Goal: Task Accomplishment & Management: Complete application form

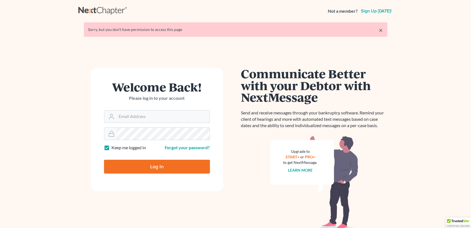
type input "cmontemayor@saderlawfirm.com"
click at [152, 170] on input "Log In" at bounding box center [157, 167] width 106 height 14
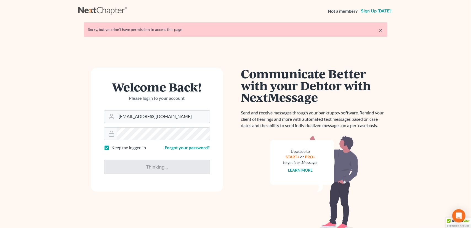
type input "Thinking..."
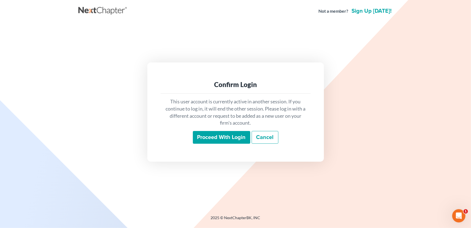
click at [222, 138] on input "Proceed with login" at bounding box center [221, 137] width 57 height 13
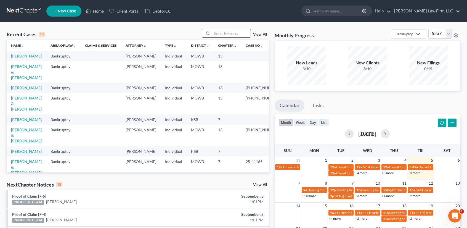
click at [239, 33] on input "search" at bounding box center [231, 33] width 39 height 8
type input "kruse"
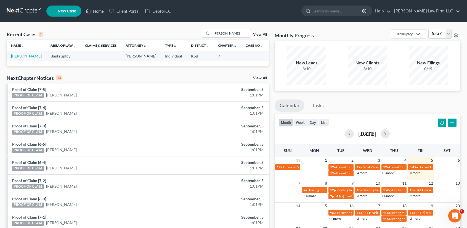
click at [22, 57] on link "Kruse, Shea" at bounding box center [26, 56] width 31 height 5
select select "4"
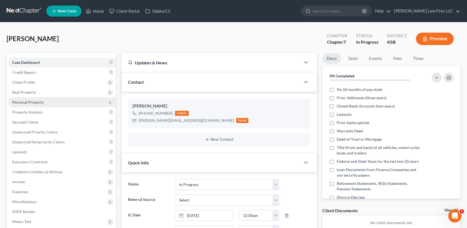
click at [36, 100] on span "Personal Property" at bounding box center [27, 102] width 31 height 5
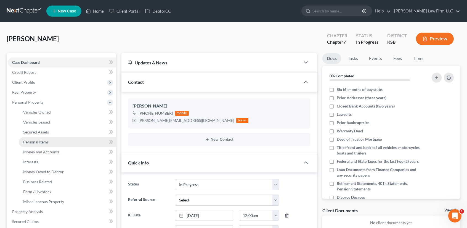
click at [44, 142] on span "Personal Items" at bounding box center [35, 141] width 25 height 5
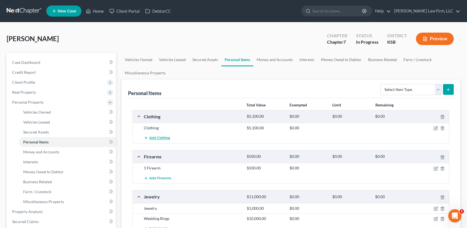
scroll to position [147, 0]
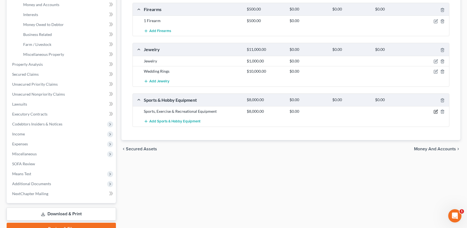
click at [436, 110] on icon "button" at bounding box center [436, 111] width 4 height 4
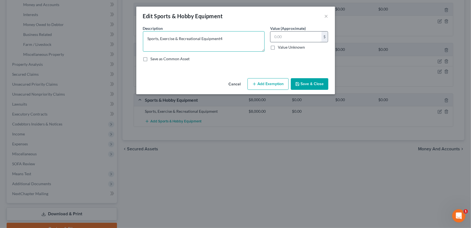
type textarea "Sports, Exercise & Recreational Equipment"
click at [295, 36] on input "text" at bounding box center [296, 36] width 51 height 10
type input "4,000.00"
click at [323, 81] on button "Save & Close" at bounding box center [310, 84] width 38 height 12
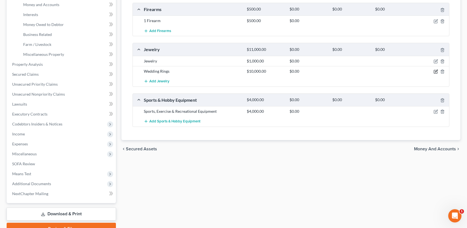
click at [436, 70] on icon "button" at bounding box center [435, 71] width 3 height 3
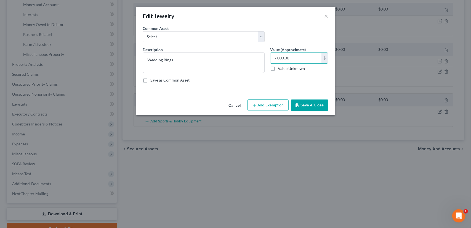
type input "7,000.00"
click at [313, 105] on button "Save & Close" at bounding box center [310, 105] width 38 height 12
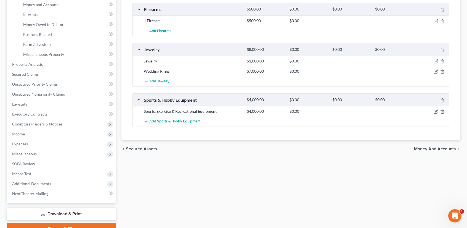
scroll to position [0, 0]
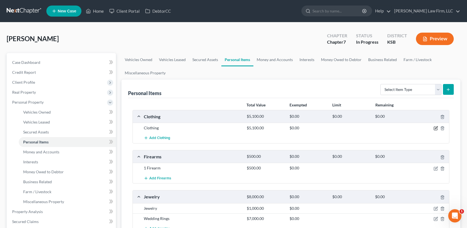
click at [435, 127] on icon "button" at bounding box center [436, 128] width 4 height 4
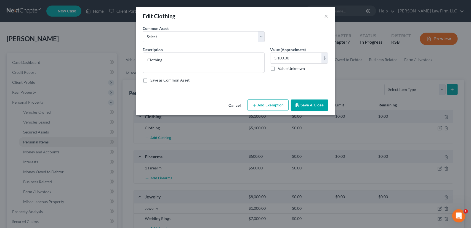
click at [272, 104] on button "Add Exemption" at bounding box center [268, 105] width 41 height 12
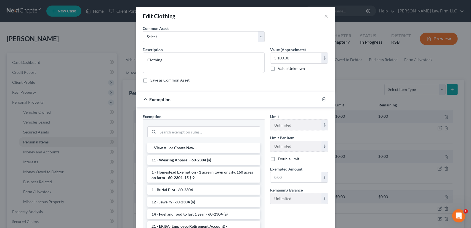
drag, startPoint x: 210, startPoint y: 159, endPoint x: 227, endPoint y: 160, distance: 17.7
click at [210, 159] on li "11 - Wearing Apparel - 60-2304 (a)" at bounding box center [203, 160] width 113 height 10
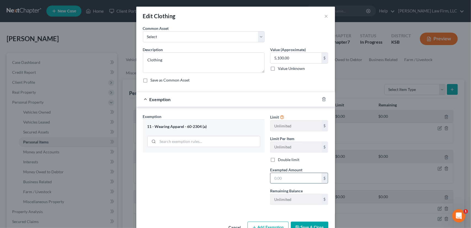
click at [279, 178] on input "text" at bounding box center [296, 178] width 51 height 10
type input "5,100.00"
click at [305, 224] on button "Save & Close" at bounding box center [310, 227] width 38 height 12
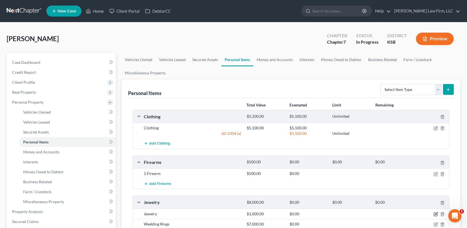
click at [437, 213] on icon "button" at bounding box center [435, 214] width 3 height 3
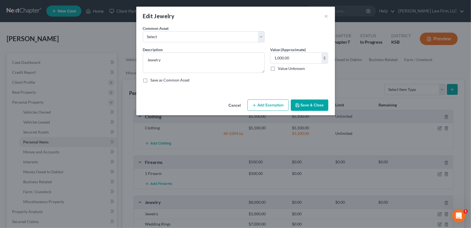
click at [267, 103] on button "Add Exemption" at bounding box center [268, 105] width 41 height 12
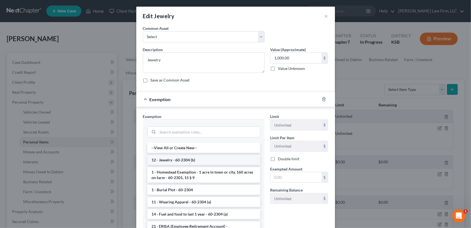
click at [221, 160] on li "12 - Jewelry - 60-2304 (b)" at bounding box center [203, 160] width 113 height 10
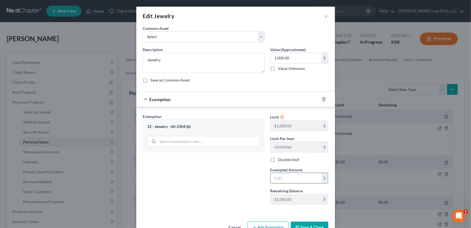
click at [286, 176] on input "text" at bounding box center [296, 178] width 51 height 10
type input "1,000.00"
click at [304, 223] on button "Save & Close" at bounding box center [310, 227] width 38 height 12
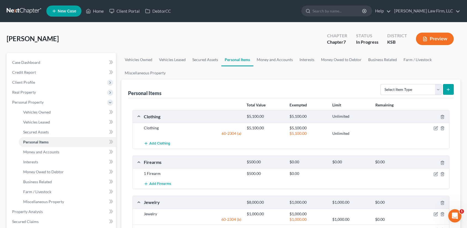
scroll to position [147, 0]
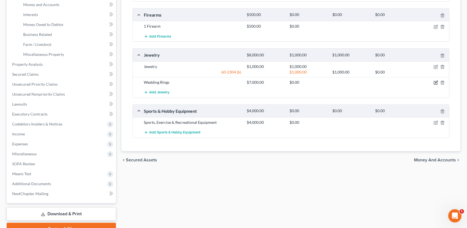
click at [435, 82] on icon "button" at bounding box center [436, 82] width 2 height 2
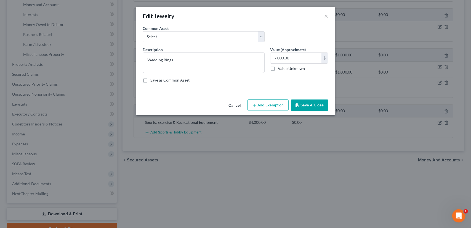
click at [261, 107] on button "Add Exemption" at bounding box center [268, 105] width 41 height 12
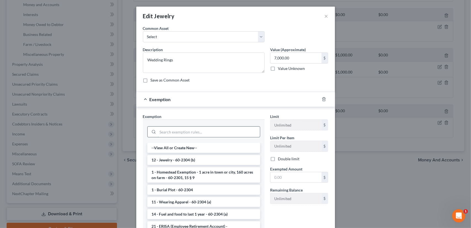
click at [172, 133] on input "search" at bounding box center [209, 131] width 102 height 10
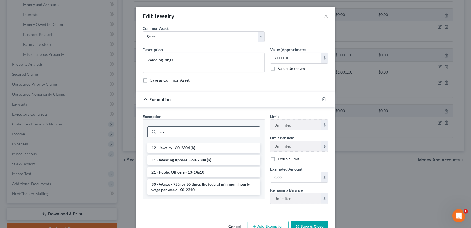
type input "w"
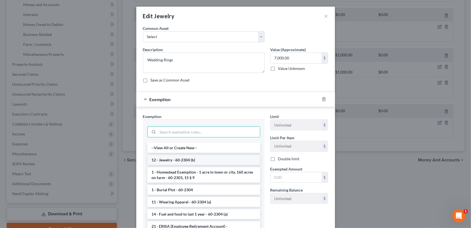
drag, startPoint x: 180, startPoint y: 160, endPoint x: 300, endPoint y: 178, distance: 121.1
click at [180, 160] on li "12 - Jewelry - 60-2304 (b)" at bounding box center [203, 160] width 113 height 10
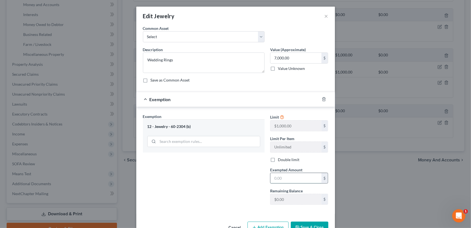
click at [283, 178] on input "text" at bounding box center [296, 178] width 51 height 10
type input "1,000.00"
click at [310, 226] on button "Save & Close" at bounding box center [310, 227] width 38 height 12
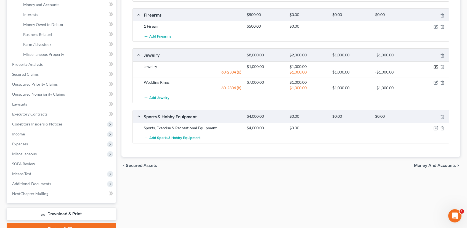
click at [438, 65] on icon "button" at bounding box center [436, 67] width 4 height 4
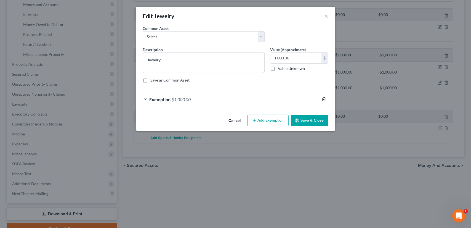
click at [325, 98] on icon "button" at bounding box center [324, 99] width 2 height 4
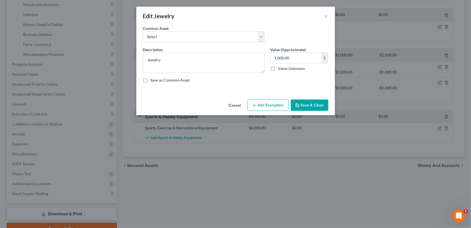
click at [306, 103] on button "Save & Close" at bounding box center [310, 105] width 38 height 12
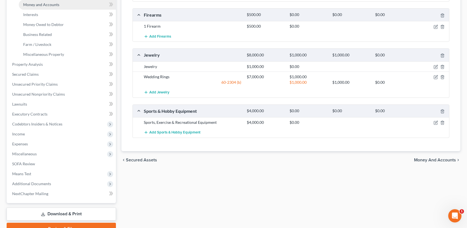
click at [44, 7] on link "Money and Accounts" at bounding box center [67, 5] width 97 height 10
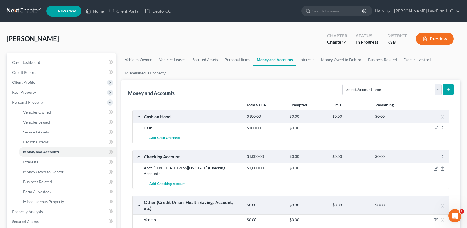
scroll to position [147, 0]
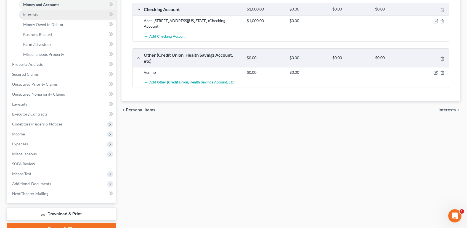
click at [41, 18] on link "Interests" at bounding box center [67, 15] width 97 height 10
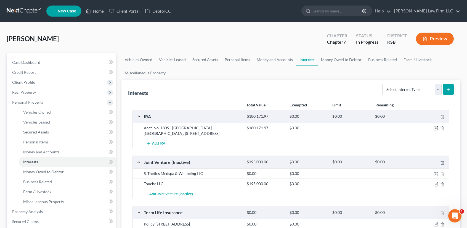
click at [437, 127] on icon "button" at bounding box center [436, 128] width 4 height 4
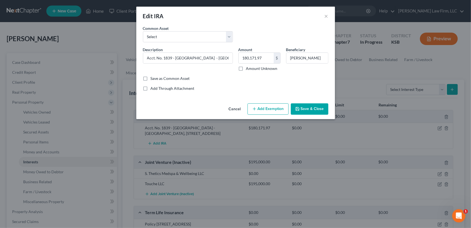
click at [260, 110] on button "Add Exemption" at bounding box center [268, 109] width 41 height 12
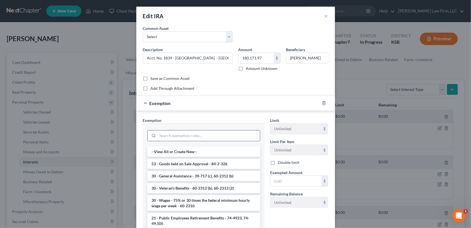
click at [191, 135] on input "search" at bounding box center [209, 135] width 102 height 10
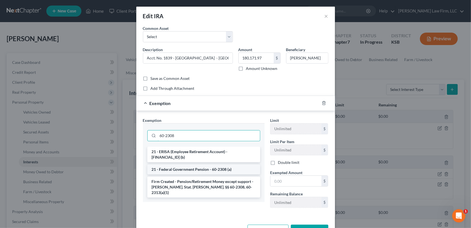
type input "60-2308"
click at [205, 164] on li "21 - Federal Government Pension - 60-2308 (a)" at bounding box center [203, 169] width 113 height 10
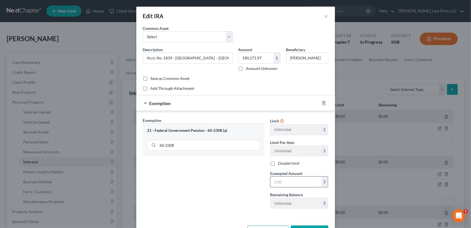
click at [284, 178] on input "text" at bounding box center [296, 181] width 51 height 10
type input "180,171.97"
click at [316, 225] on button "Save & Close" at bounding box center [310, 231] width 38 height 12
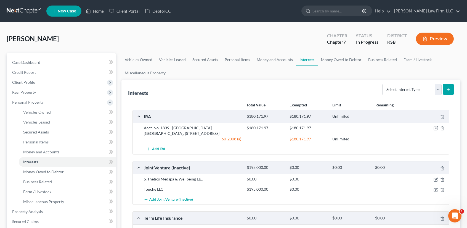
scroll to position [147, 0]
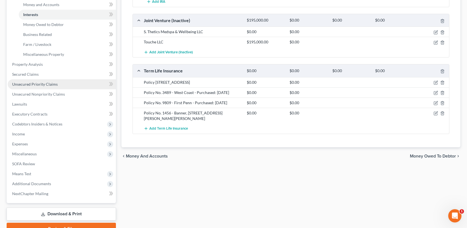
click at [40, 84] on span "Unsecured Priority Claims" at bounding box center [35, 84] width 46 height 5
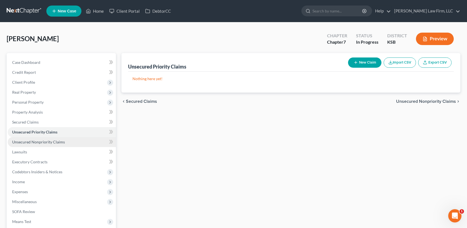
click at [64, 143] on link "Unsecured Nonpriority Claims" at bounding box center [62, 142] width 108 height 10
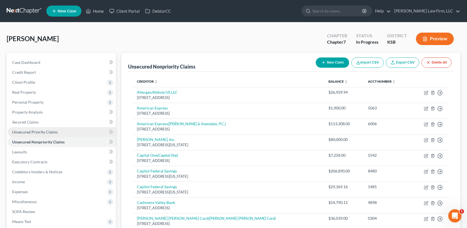
click at [69, 132] on link "Unsecured Priority Claims" at bounding box center [62, 132] width 108 height 10
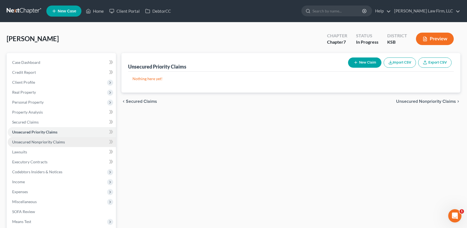
click at [75, 140] on link "Unsecured Nonpriority Claims" at bounding box center [62, 142] width 108 height 10
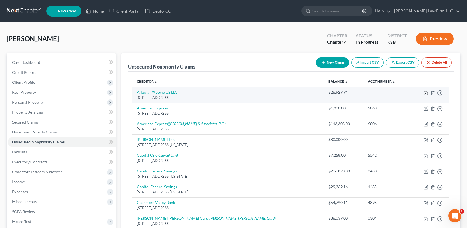
click at [427, 93] on icon "button" at bounding box center [426, 93] width 4 height 4
select select "14"
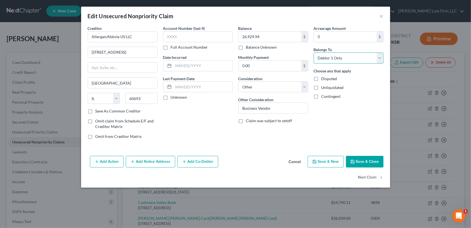
click at [380, 58] on select "Select Debtor 1 Only Debtor 2 Only Debtor 1 And Debtor 2 Only At Least One Of T…" at bounding box center [349, 57] width 70 height 11
select select "3"
click at [314, 52] on select "Select Debtor 1 Only Debtor 2 Only Debtor 1 And Debtor 2 Only At Least One Of T…" at bounding box center [349, 57] width 70 height 11
click at [194, 161] on button "Add Co-Debtor" at bounding box center [198, 162] width 41 height 12
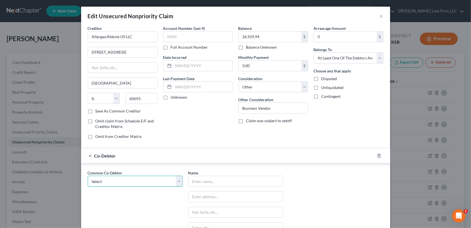
click at [149, 180] on select "Select S. Ascetics MedSpa & Wellbeing" at bounding box center [135, 181] width 95 height 11
select select "0"
click at [88, 176] on select "Select S. Ascetics MedSpa & Wellbeing" at bounding box center [135, 181] width 95 height 11
type input "S. Ascetics MedSpa & Wellbeing"
type input "3510 Quinton Place, Suite 210"
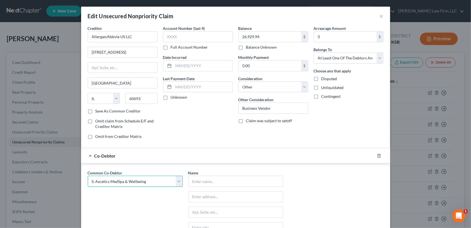
type input "Lawrence"
select select "17"
type input "66047"
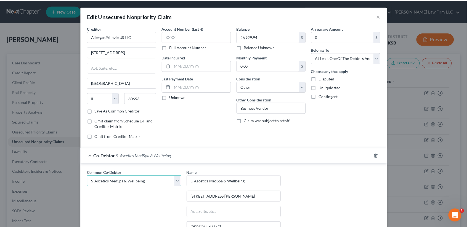
scroll to position [93, 0]
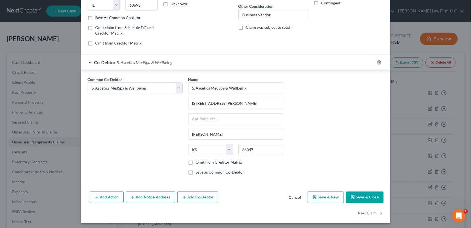
click at [369, 198] on button "Save & Close" at bounding box center [365, 197] width 38 height 12
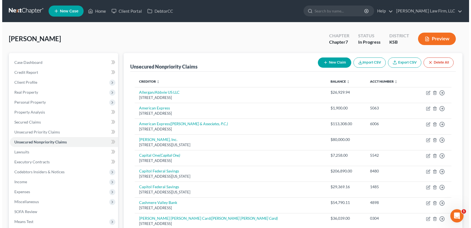
scroll to position [147, 0]
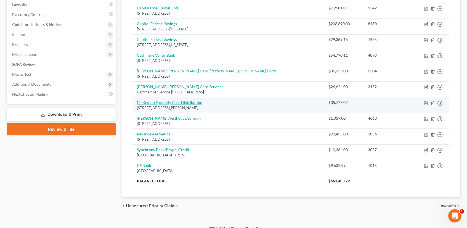
click at [171, 103] on link "McKesson Specialty Care Distribution" at bounding box center [169, 102] width 65 height 5
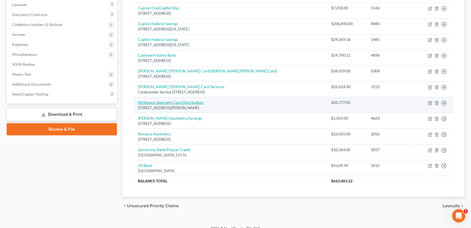
select select "44"
select select "14"
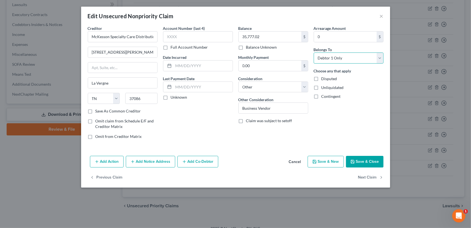
click at [336, 58] on select "Select Debtor 1 Only Debtor 2 Only Debtor 1 And Debtor 2 Only At Least One Of T…" at bounding box center [349, 57] width 70 height 11
select select "3"
click at [314, 52] on select "Select Debtor 1 Only Debtor 2 Only Debtor 1 And Debtor 2 Only At Least One Of T…" at bounding box center [349, 57] width 70 height 11
click at [199, 162] on button "Add Co-Debtor" at bounding box center [198, 162] width 41 height 12
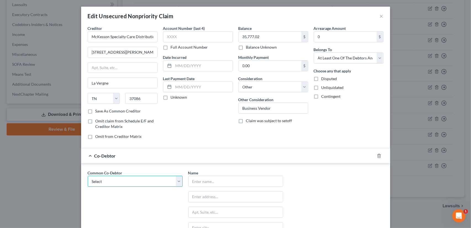
drag, startPoint x: 176, startPoint y: 180, endPoint x: 157, endPoint y: 182, distance: 18.4
click at [176, 180] on select "Select S. Ascetics MedSpa & Wellbeing" at bounding box center [135, 181] width 95 height 11
select select "0"
click at [88, 176] on select "Select S. Ascetics MedSpa & Wellbeing" at bounding box center [135, 181] width 95 height 11
type input "S. Ascetics MedSpa & Wellbeing"
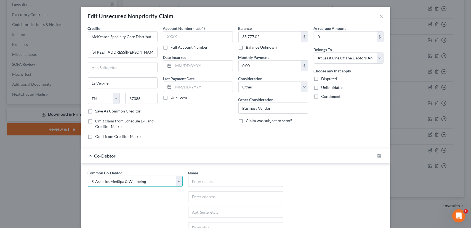
type input "3510 Quinton Place, Suite 210"
type input "Lawrence"
select select "17"
type input "66047"
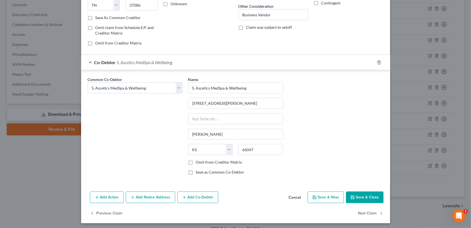
click at [364, 197] on button "Save & Close" at bounding box center [365, 197] width 38 height 12
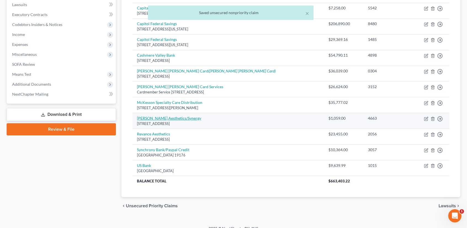
click at [164, 117] on link "Merz Aesthetics/Synergy" at bounding box center [169, 118] width 64 height 5
select select "28"
select select "14"
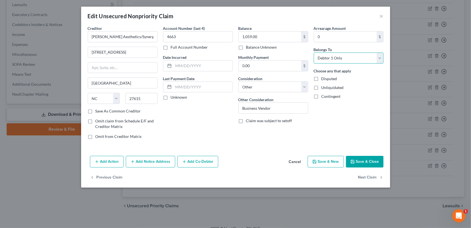
click at [338, 56] on select "Select Debtor 1 Only Debtor 2 Only Debtor 1 And Debtor 2 Only At Least One Of T…" at bounding box center [349, 57] width 70 height 11
select select "3"
click at [314, 52] on select "Select Debtor 1 Only Debtor 2 Only Debtor 1 And Debtor 2 Only At Least One Of T…" at bounding box center [349, 57] width 70 height 11
click at [211, 161] on button "Add Co-Debtor" at bounding box center [198, 162] width 41 height 12
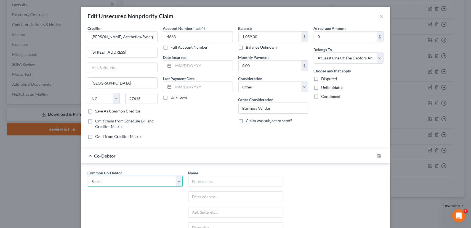
click at [134, 182] on select "Select S. Ascetics MedSpa & Wellbeing" at bounding box center [135, 181] width 95 height 11
select select "0"
click at [88, 176] on select "Select S. Ascetics MedSpa & Wellbeing" at bounding box center [135, 181] width 95 height 11
type input "S. Ascetics MedSpa & Wellbeing"
type input "3510 Quinton Place, Suite 210"
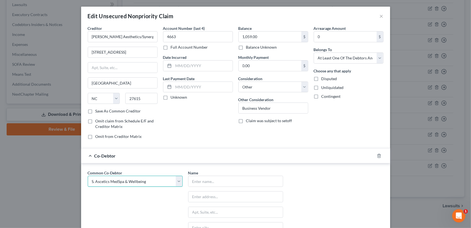
type input "Lawrence"
select select "17"
type input "66047"
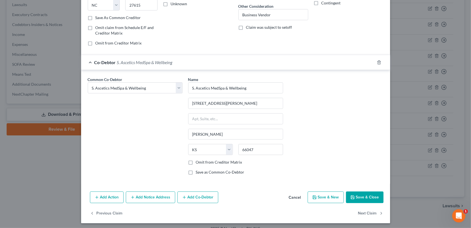
click at [364, 194] on button "Save & Close" at bounding box center [365, 197] width 38 height 12
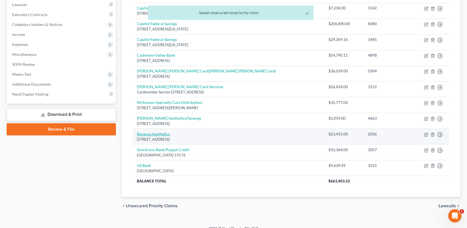
click at [156, 134] on link "Revance Aesthetics" at bounding box center [153, 133] width 33 height 5
select select "44"
select select "14"
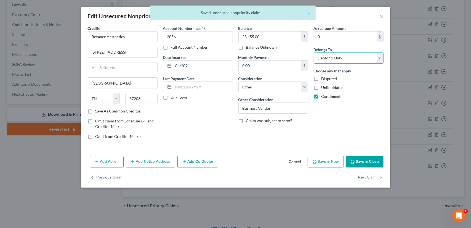
click at [355, 57] on select "Select Debtor 1 Only Debtor 2 Only Debtor 1 And Debtor 2 Only At Least One Of T…" at bounding box center [349, 57] width 70 height 11
select select "3"
click at [314, 52] on select "Select Debtor 1 Only Debtor 2 Only Debtor 1 And Debtor 2 Only At Least One Of T…" at bounding box center [349, 57] width 70 height 11
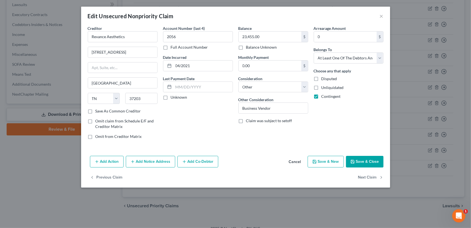
click at [208, 162] on button "Add Co-Debtor" at bounding box center [198, 162] width 41 height 12
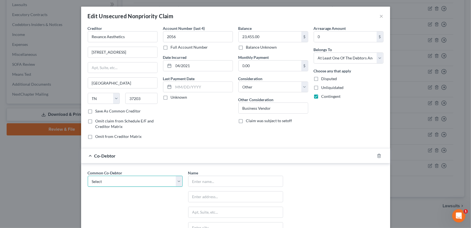
drag, startPoint x: 176, startPoint y: 180, endPoint x: 144, endPoint y: 183, distance: 32.4
click at [173, 181] on select "Select S. Ascetics MedSpa & Wellbeing" at bounding box center [135, 181] width 95 height 11
select select "0"
click at [88, 176] on select "Select S. Ascetics MedSpa & Wellbeing" at bounding box center [135, 181] width 95 height 11
type input "S. Ascetics MedSpa & Wellbeing"
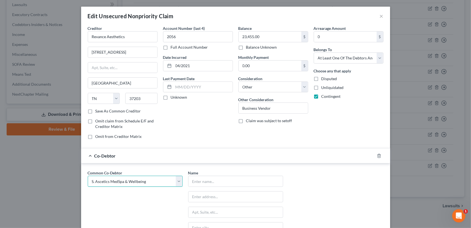
type input "3510 Quinton Place, Suite 210"
type input "Lawrence"
select select "17"
type input "66047"
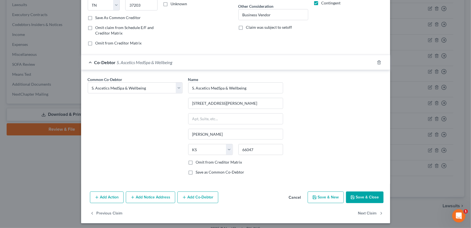
click at [358, 197] on button "Save & Close" at bounding box center [365, 197] width 38 height 12
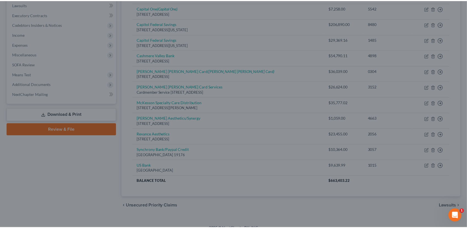
scroll to position [0, 0]
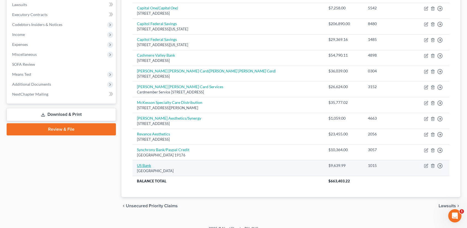
click at [146, 163] on link "US Bank" at bounding box center [144, 165] width 14 height 5
select select "26"
select select "14"
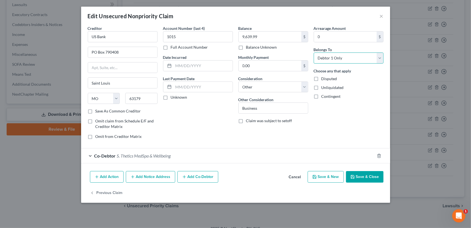
click at [354, 57] on select "Select Debtor 1 Only Debtor 2 Only Debtor 1 And Debtor 2 Only At Least One Of T…" at bounding box center [349, 57] width 70 height 11
select select "3"
click at [314, 52] on select "Select Debtor 1 Only Debtor 2 Only Debtor 1 And Debtor 2 Only At Least One Of T…" at bounding box center [349, 57] width 70 height 11
click at [360, 172] on button "Save & Close" at bounding box center [365, 177] width 38 height 12
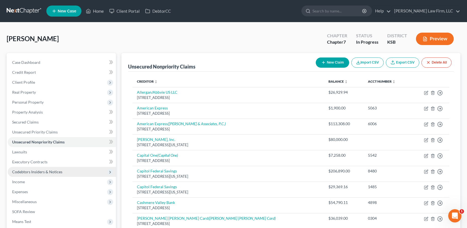
click at [33, 170] on span "Codebtors Insiders & Notices" at bounding box center [37, 171] width 50 height 5
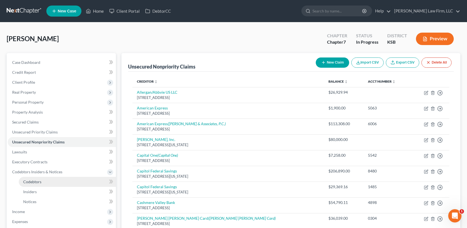
click at [49, 180] on link "Codebtors" at bounding box center [67, 182] width 97 height 10
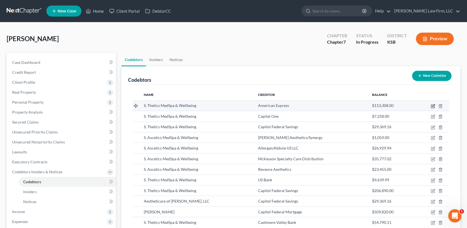
click at [433, 106] on icon "button" at bounding box center [433, 105] width 2 height 2
select select "17"
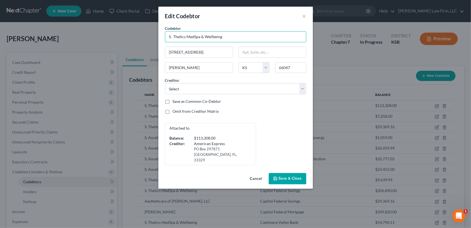
click at [195, 37] on input "S. Thetics MedSpa & Wellbeing" at bounding box center [235, 36] width 141 height 11
type input "S. Thetics Med Spa & Wellbeing, LLC"
click at [173, 101] on label "Save as Common Co-Debtor" at bounding box center [197, 102] width 49 height 6
click at [175, 101] on input "Save as Common Co-Debtor" at bounding box center [177, 101] width 4 height 4
checkbox input "true"
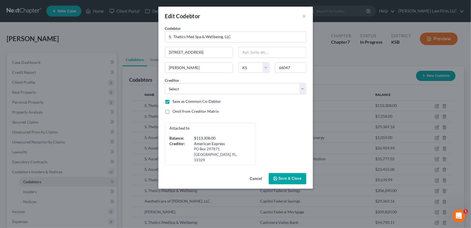
click at [281, 176] on span "Save & Close" at bounding box center [290, 178] width 23 height 5
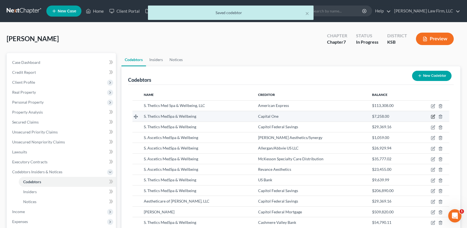
click at [434, 115] on icon "button" at bounding box center [433, 116] width 2 height 2
select select "17"
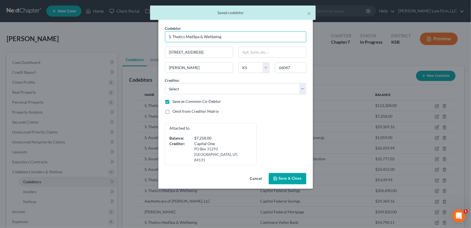
click at [194, 37] on input "S. Thetics MedSpa & Wellbeing" at bounding box center [235, 36] width 141 height 11
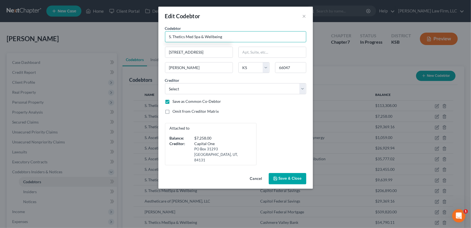
click at [224, 36] on input "S. Thetics Med Spa & Wellbeing" at bounding box center [235, 36] width 141 height 11
type input "S. Thetics Med Spa & Wellbeing, LLC"
click at [289, 176] on span "Save & Close" at bounding box center [290, 178] width 23 height 5
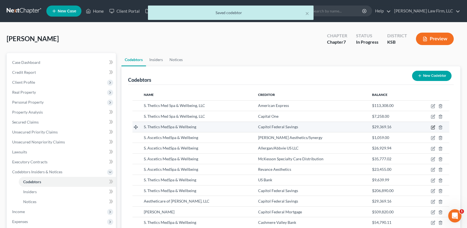
click at [433, 126] on icon "button" at bounding box center [433, 126] width 2 height 2
select select "17"
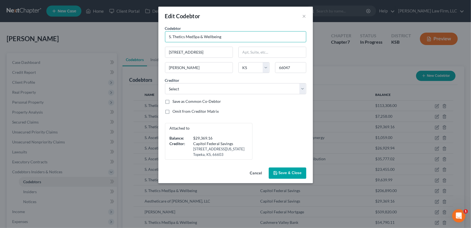
click at [194, 36] on input "S. Thetics MedSpa & Wellbeing" at bounding box center [235, 36] width 141 height 11
click at [222, 37] on input "S. Thetics Med Spa & Wellbeing" at bounding box center [235, 36] width 141 height 11
type input "S. Thetics Med Spa & Wellbeing, LLC"
drag, startPoint x: 284, startPoint y: 171, endPoint x: 370, endPoint y: 158, distance: 87.7
click at [284, 171] on span "Save & Close" at bounding box center [290, 173] width 23 height 5
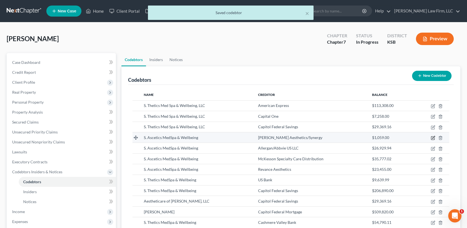
click at [433, 137] on icon "button" at bounding box center [433, 138] width 4 height 4
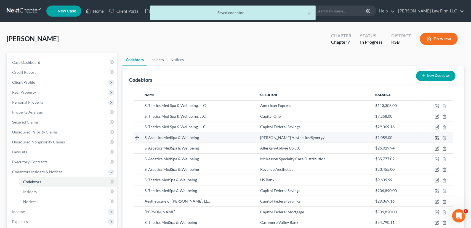
select select "17"
select select "15"
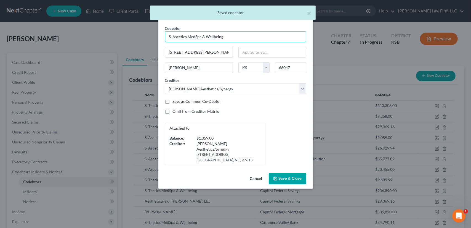
click at [224, 36] on input "S. Ascetics MedSpa & Wellbeing" at bounding box center [235, 36] width 141 height 11
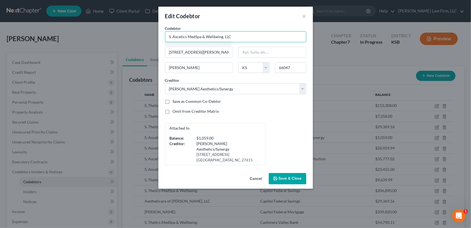
click at [195, 36] on input "S. Ascetics MedSpa & Wellbeing, LLC" at bounding box center [235, 36] width 141 height 11
type input "S. Ascetics Med Spa & Wellbeing, LLC"
click at [287, 176] on span "Save & Close" at bounding box center [290, 178] width 23 height 5
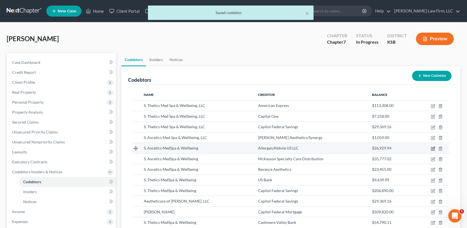
click at [433, 147] on icon "button" at bounding box center [432, 148] width 3 height 3
select select "17"
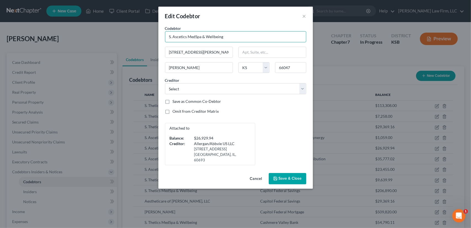
click at [196, 37] on input "S. Ascetics MedSpa & Wellbeing" at bounding box center [235, 36] width 141 height 11
click at [228, 35] on input "S. Ascetics Med Spa & Wellbeing" at bounding box center [235, 36] width 141 height 11
type input "S. Ascetics Med Spa & Wellbeing, LLC"
click at [287, 176] on span "Save & Close" at bounding box center [290, 178] width 23 height 5
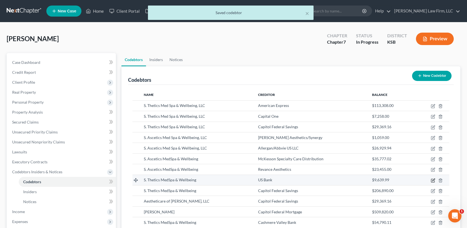
click at [434, 179] on icon "button" at bounding box center [433, 179] width 2 height 2
select select "17"
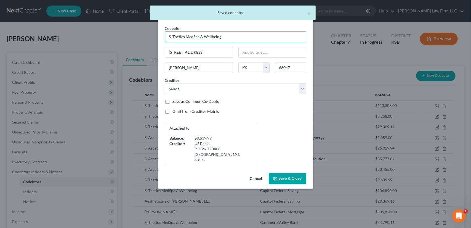
click at [194, 36] on input "S. Thetics MedSpa & Wellbeing" at bounding box center [235, 36] width 141 height 11
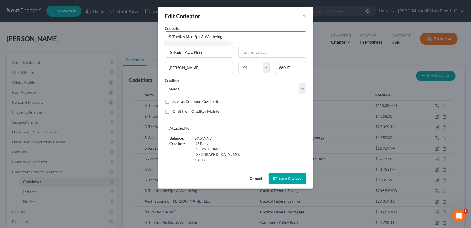
click at [223, 36] on input "S. Thetics Med Spa & Wellbeing" at bounding box center [235, 36] width 141 height 11
type input "S. Thetics Med Spa & Wellbeing, LLC"
click at [288, 176] on span "Save & Close" at bounding box center [290, 178] width 23 height 5
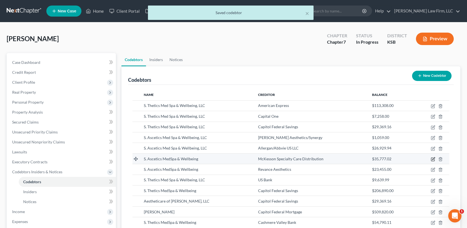
click at [432, 158] on icon "button" at bounding box center [433, 159] width 4 height 4
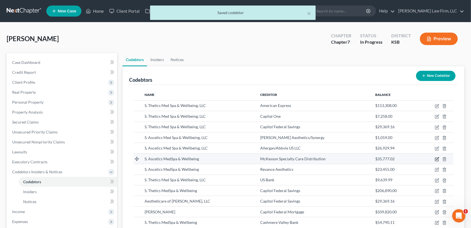
select select "17"
select select "14"
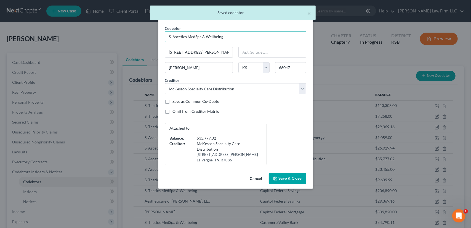
click at [195, 36] on input "S. Ascetics MedSpa & Wellbeing" at bounding box center [235, 36] width 141 height 11
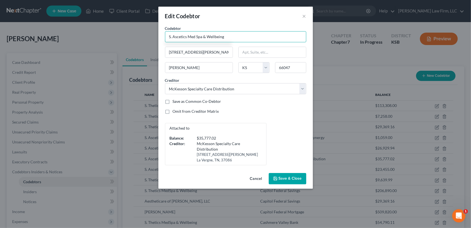
click at [225, 37] on input "S. Ascetics Med Spa & Wellbeing" at bounding box center [235, 36] width 141 height 11
type input "S. Ascetics Med Spa & Wellbeing, LLC"
click at [290, 178] on span "Save & Close" at bounding box center [290, 178] width 23 height 5
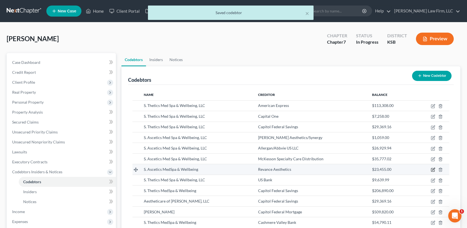
click at [434, 169] on icon "button" at bounding box center [433, 169] width 4 height 4
select select "17"
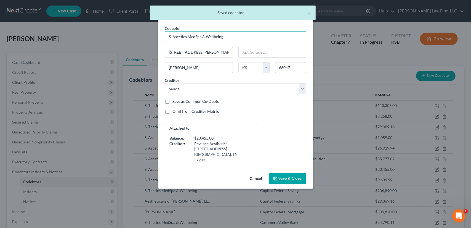
click at [196, 36] on input "S. Ascetics MedSpa & Wellbeing" at bounding box center [235, 36] width 141 height 11
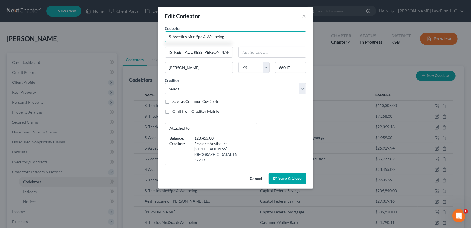
click at [226, 38] on input "S. Ascetics Med Spa & Wellbeing" at bounding box center [235, 36] width 141 height 11
type input "S. Ascetics Med Spa & Wellbeing, LLC"
click at [297, 180] on button "Save & Close" at bounding box center [288, 179] width 38 height 12
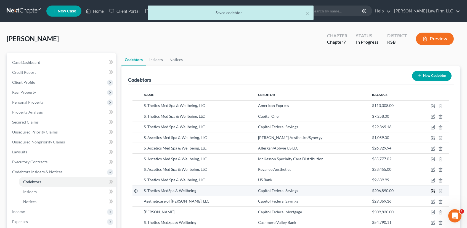
click at [431, 189] on icon "button" at bounding box center [433, 191] width 4 height 4
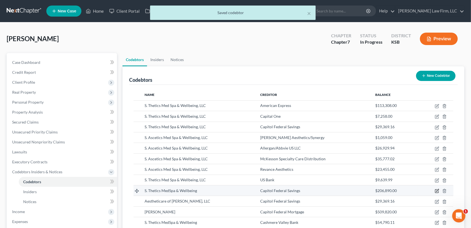
select select "17"
select select "9"
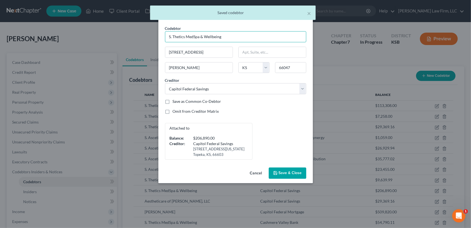
click at [193, 36] on input "S. Thetics MedSpa & Wellbeing" at bounding box center [235, 36] width 141 height 11
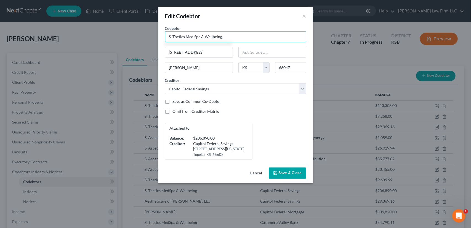
click at [222, 35] on input "S. Thetics Med Spa & Wellbeing" at bounding box center [235, 36] width 141 height 11
click at [222, 36] on input "S. Thetics Med Spa & Wellbeing. LLC" at bounding box center [235, 36] width 141 height 11
type input "S. Thetics Med Spa & Wellbeing, LLC"
drag, startPoint x: 283, startPoint y: 174, endPoint x: 279, endPoint y: 169, distance: 5.7
click at [283, 174] on span "Save & Close" at bounding box center [290, 173] width 23 height 5
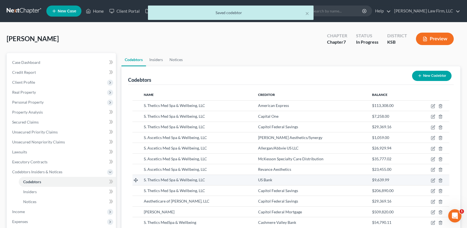
scroll to position [117, 0]
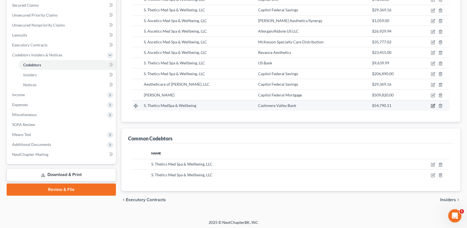
click at [435, 104] on icon "button" at bounding box center [433, 105] width 2 height 2
select select "17"
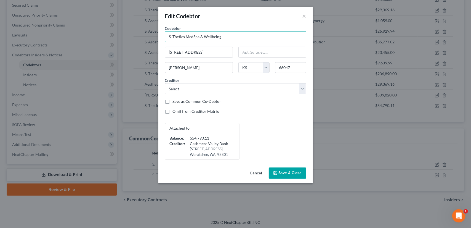
click at [193, 37] on input "S. Thetics MedSpa & Wellbeing" at bounding box center [235, 36] width 141 height 11
click at [222, 37] on input "S. Thetics Med Spa & Wellbeing" at bounding box center [235, 36] width 141 height 11
type input "S. Thetics Med Spa & Wellbeing, LLC"
click at [299, 171] on span "Save & Close" at bounding box center [290, 173] width 23 height 5
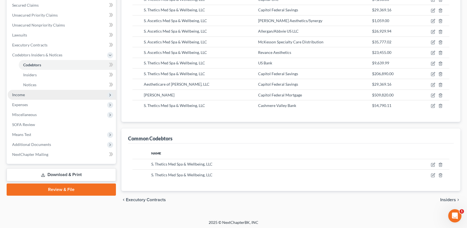
click at [36, 97] on span "Income" at bounding box center [62, 95] width 108 height 10
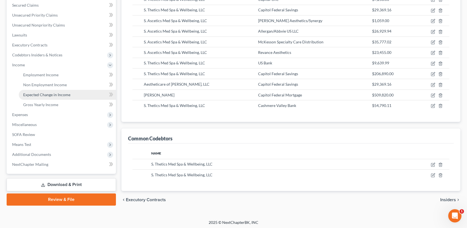
click at [48, 96] on span "Expected Change in Income" at bounding box center [46, 94] width 47 height 5
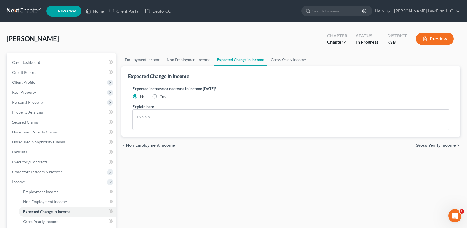
click at [160, 96] on label "Yes" at bounding box center [163, 97] width 6 height 6
click at [162, 96] on input "Yes" at bounding box center [164, 96] width 4 height 4
radio input "true"
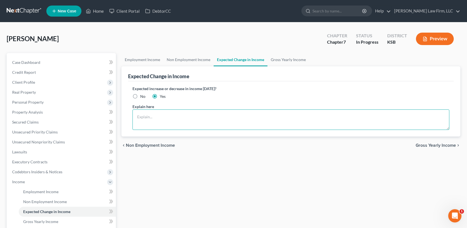
click at [140, 120] on textarea at bounding box center [291, 119] width 317 height 20
type textarea "S. Thetics Med Spa & Wellbeing, LLC has closed. I am no longer employed"
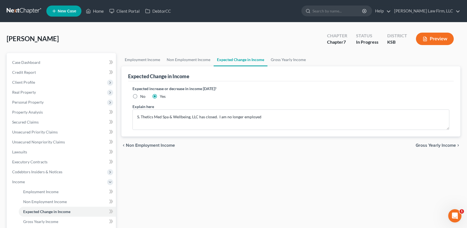
click at [429, 143] on span "Gross Yearly Income" at bounding box center [436, 145] width 40 height 4
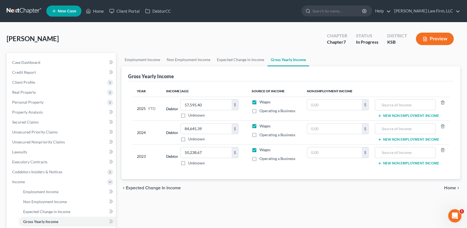
click at [448, 186] on span "Home" at bounding box center [450, 188] width 12 height 4
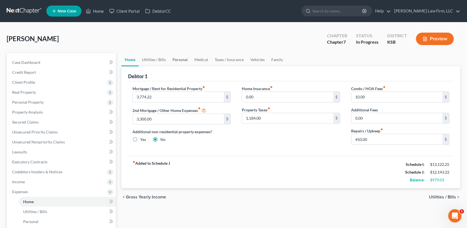
click at [180, 61] on link "Personal" at bounding box center [180, 59] width 22 height 13
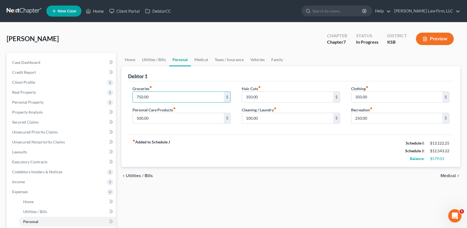
scroll to position [144, 0]
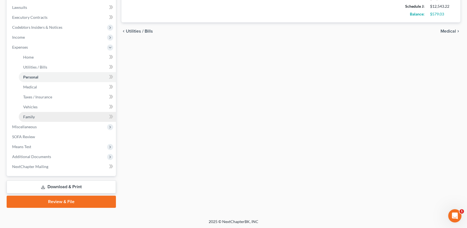
type input "750.00"
click at [27, 117] on span "Family" at bounding box center [29, 116] width 12 height 5
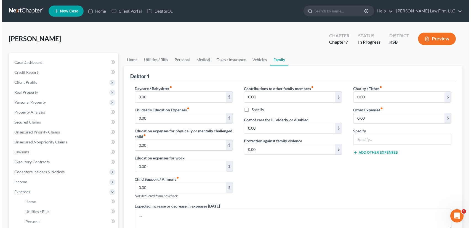
scroll to position [144, 0]
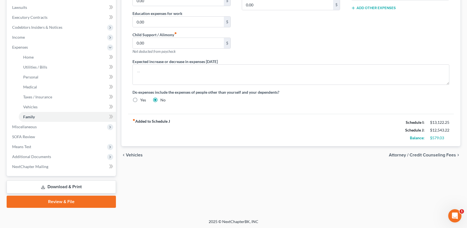
click at [66, 187] on link "Download & Print" at bounding box center [61, 186] width 109 height 13
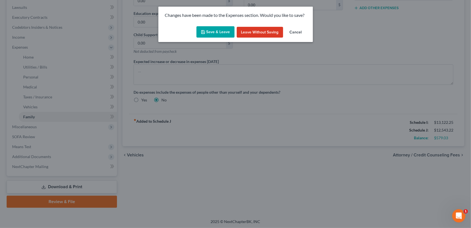
click at [224, 31] on button "Save & Leave" at bounding box center [216, 32] width 38 height 12
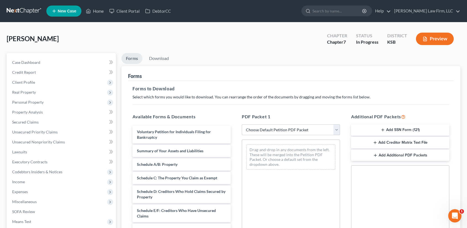
click at [334, 130] on select "Choose Default Petition PDF Packet Complete Bankruptcy Petition (all forms and …" at bounding box center [291, 129] width 98 height 11
select select "0"
click at [242, 124] on select "Choose Default Petition PDF Packet Complete Bankruptcy Petition (all forms and …" at bounding box center [291, 129] width 98 height 11
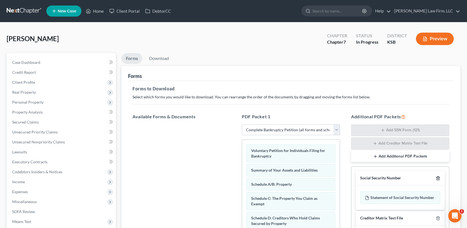
click at [438, 176] on icon "button" at bounding box center [438, 178] width 4 height 4
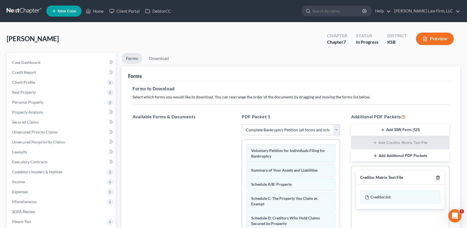
click at [438, 176] on polyline "button" at bounding box center [437, 176] width 3 height 0
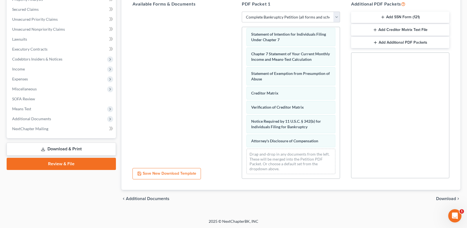
scroll to position [199, 0]
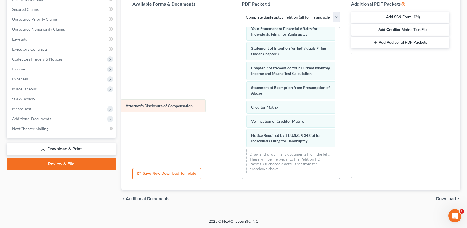
drag, startPoint x: 269, startPoint y: 139, endPoint x: 145, endPoint y: 104, distance: 128.7
click at [242, 104] on div "Attorney's Disclosure of Compensation Voluntary Petition for Individuals Filing…" at bounding box center [291, 4] width 98 height 348
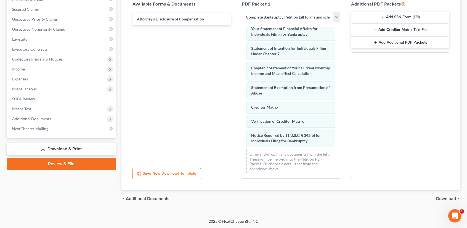
click at [441, 198] on span "Download" at bounding box center [446, 198] width 20 height 4
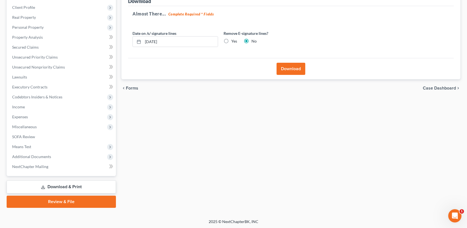
drag, startPoint x: 226, startPoint y: 41, endPoint x: 263, endPoint y: 45, distance: 37.3
click at [231, 41] on label "Yes" at bounding box center [234, 41] width 6 height 6
click at [234, 41] on input "Yes" at bounding box center [236, 40] width 4 height 4
radio input "true"
radio input "false"
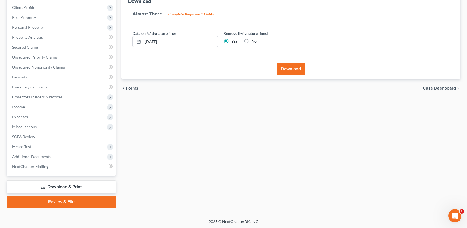
click at [284, 69] on button "Download" at bounding box center [291, 69] width 29 height 12
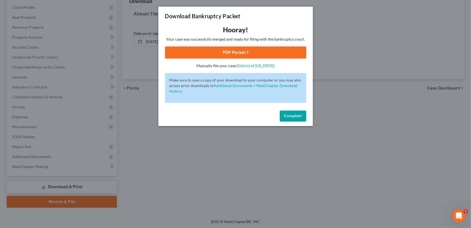
click at [233, 51] on link "PDF Packet 1" at bounding box center [235, 52] width 141 height 12
click at [289, 116] on span "Complete!" at bounding box center [293, 115] width 18 height 5
